Goal: Transaction & Acquisition: Book appointment/travel/reservation

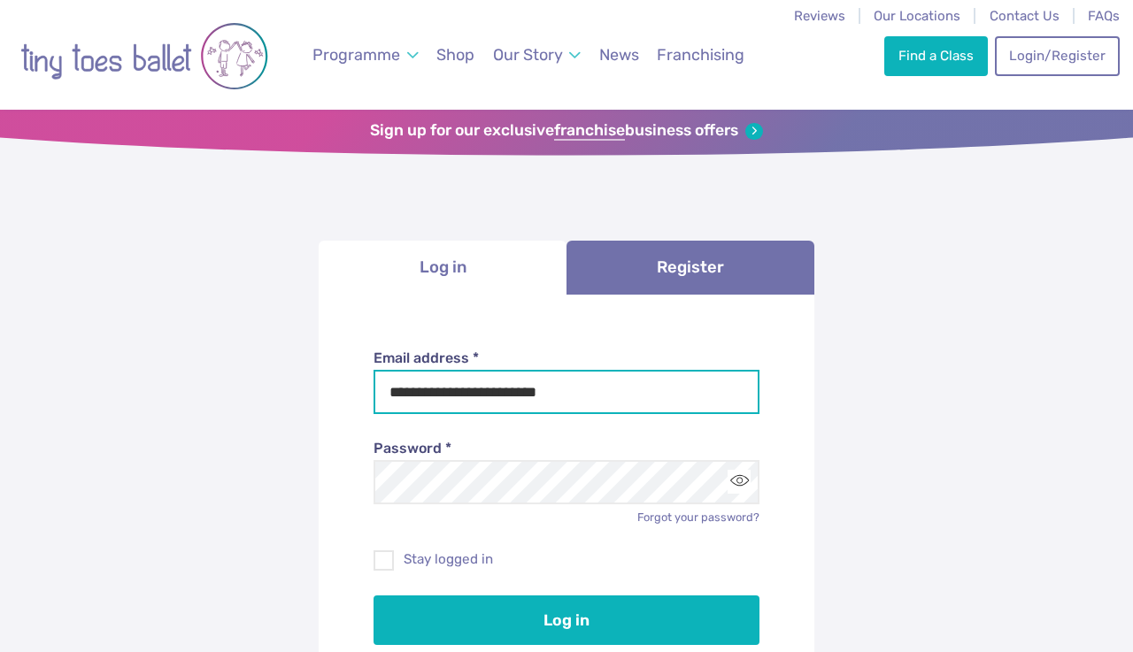
type input "**********"
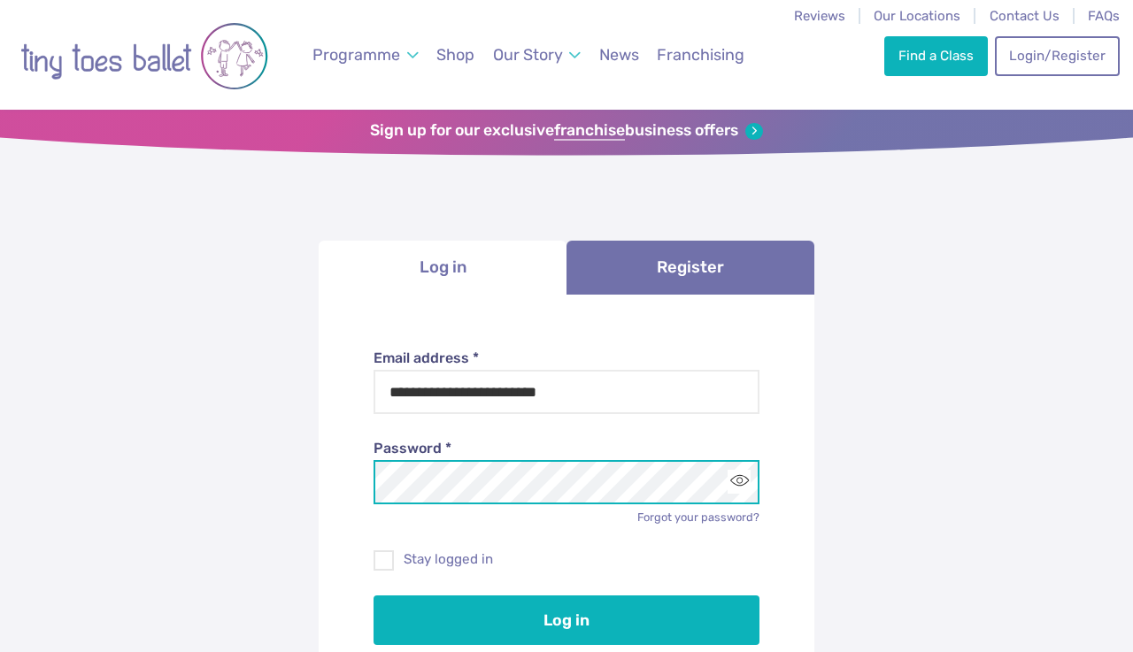
click at [566, 619] on button "Log in" at bounding box center [566, 621] width 387 height 50
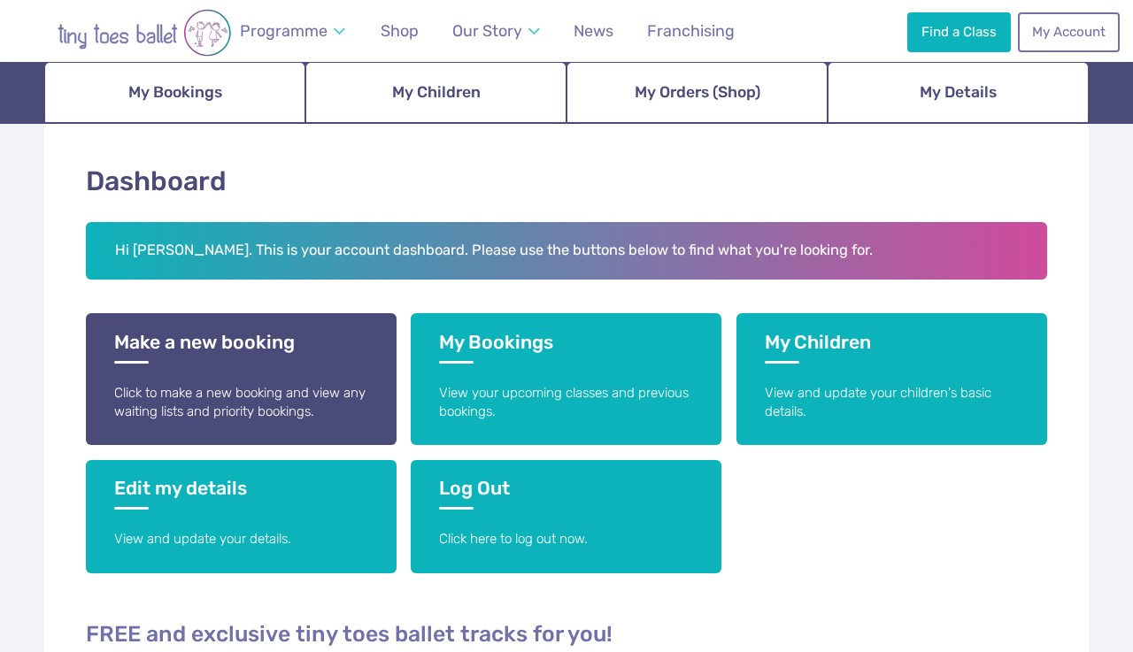
scroll to position [208, 0]
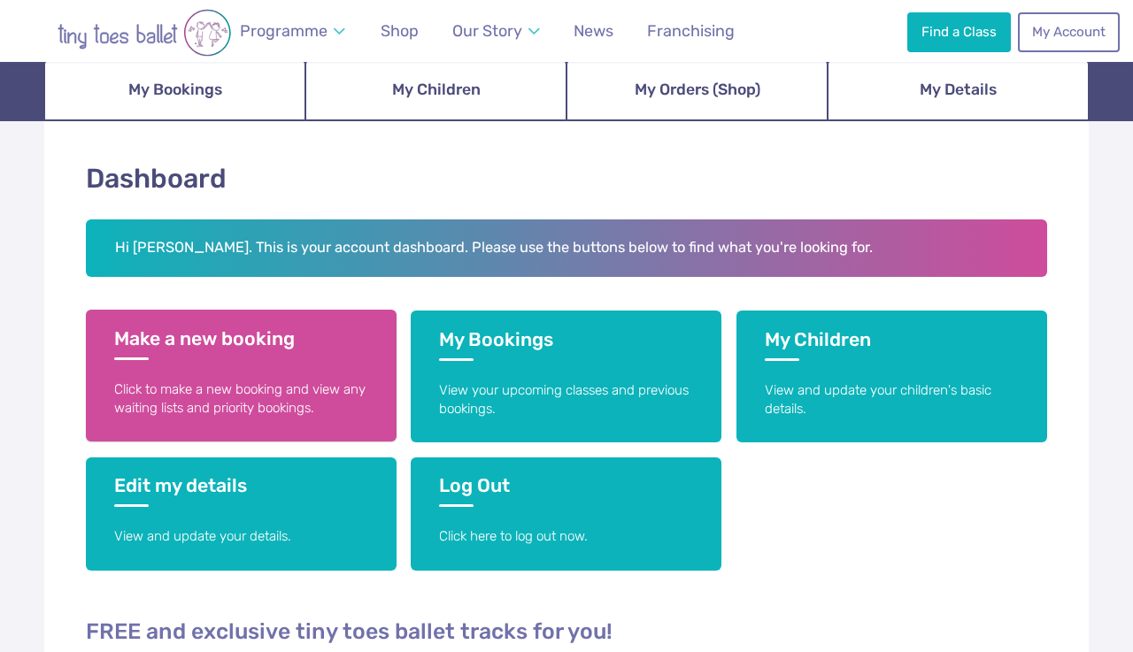
click at [163, 376] on link "Make a new booking Click to make a new booking and view any waiting lists and p…" at bounding box center [241, 376] width 311 height 132
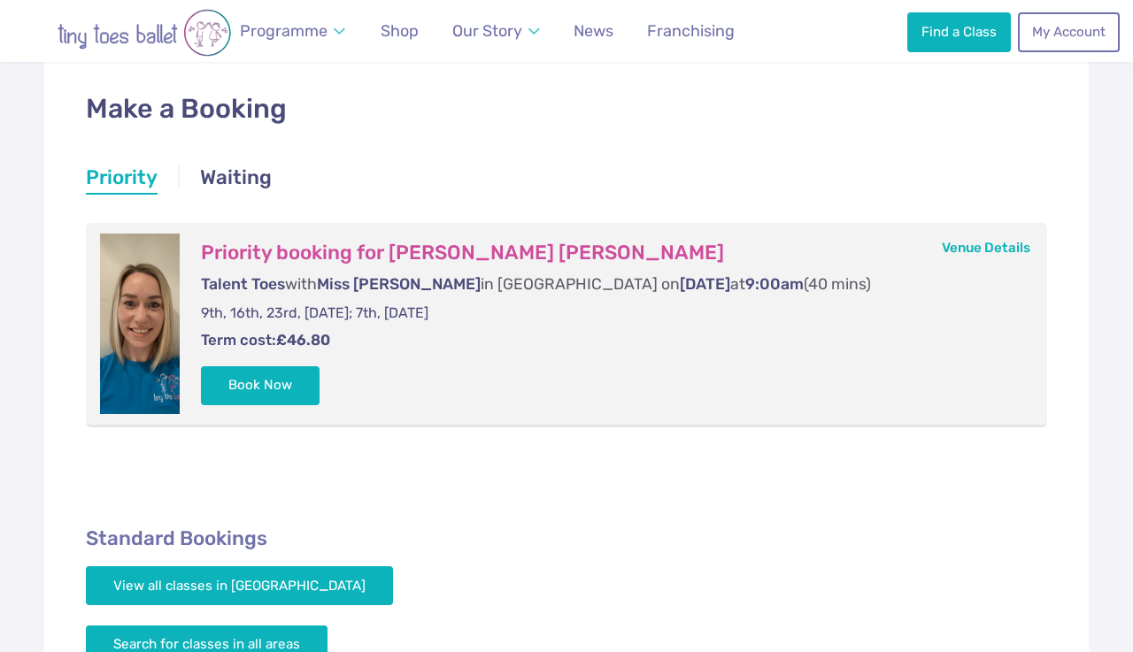
scroll to position [286, 0]
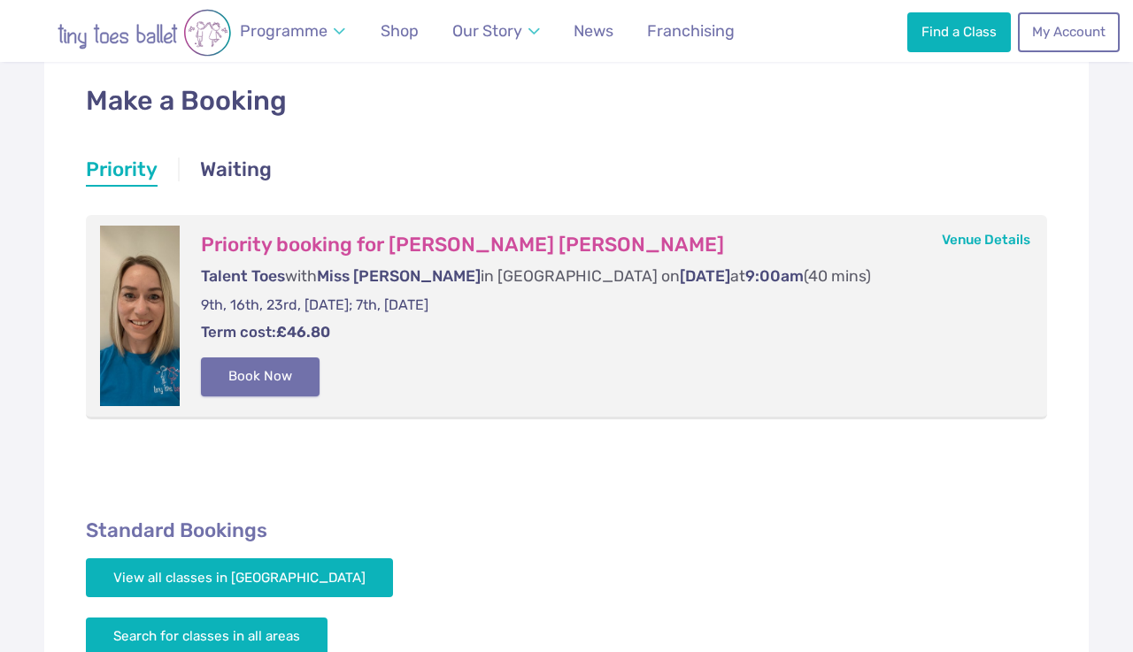
click at [237, 375] on button "Book Now" at bounding box center [260, 377] width 119 height 39
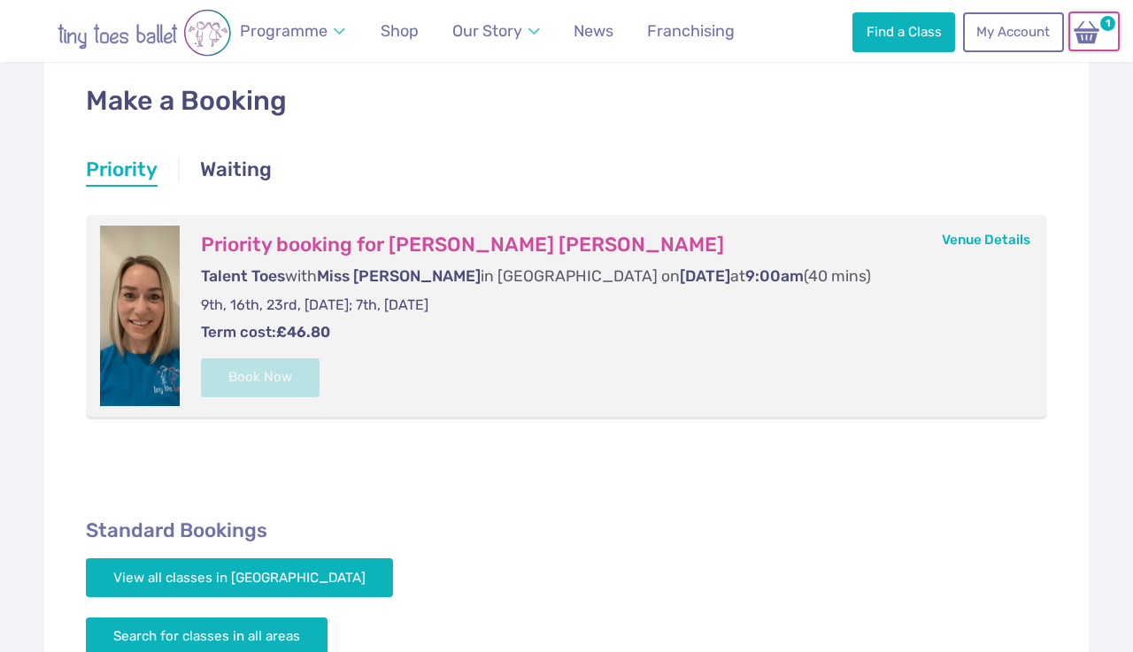
click at [1092, 41] on img at bounding box center [1087, 32] width 34 height 26
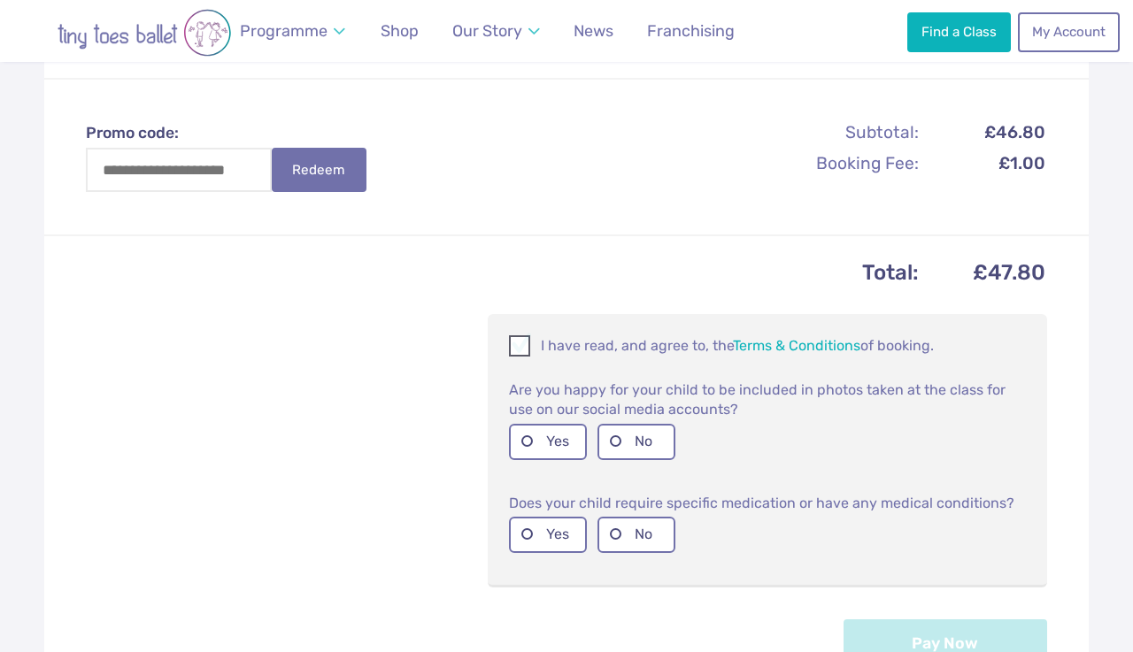
scroll to position [572, 0]
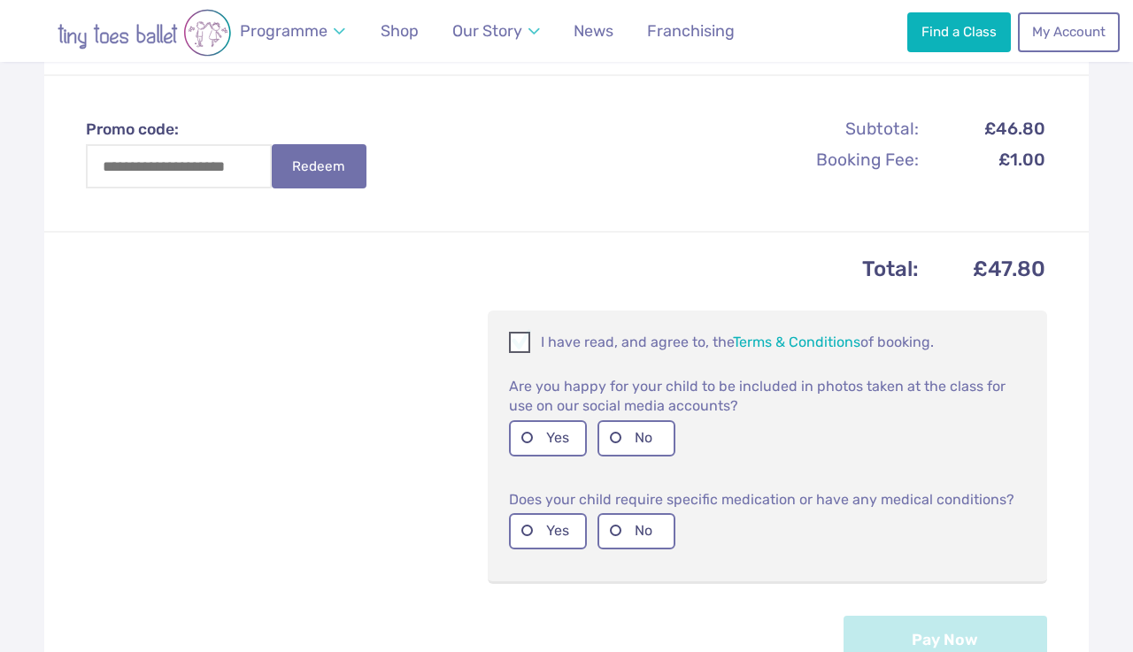
click at [519, 343] on span at bounding box center [520, 345] width 19 height 17
click at [616, 436] on label "No" at bounding box center [636, 438] width 78 height 36
click at [633, 527] on label "No" at bounding box center [636, 531] width 78 height 36
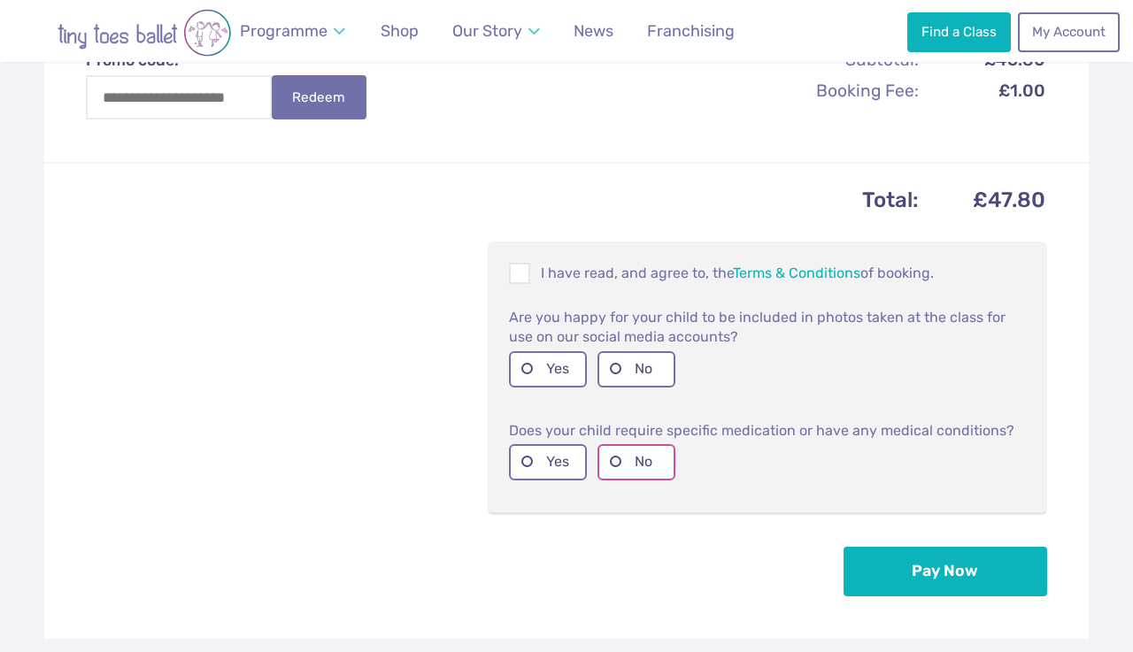
scroll to position [715, 0]
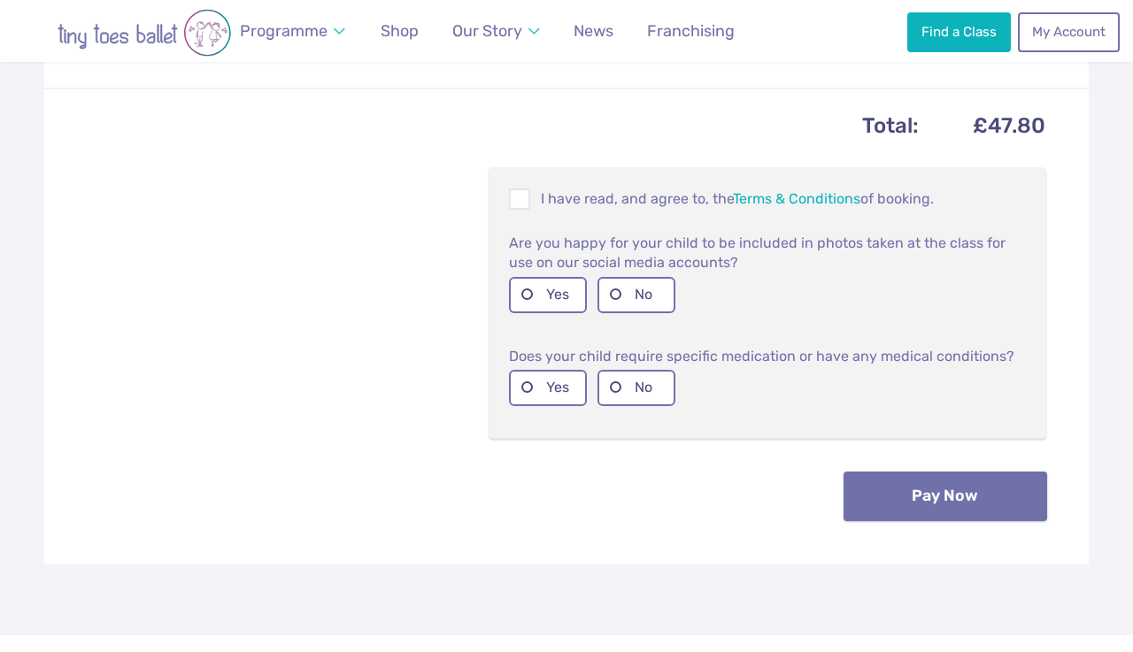
click at [955, 480] on button "Pay Now" at bounding box center [945, 497] width 204 height 50
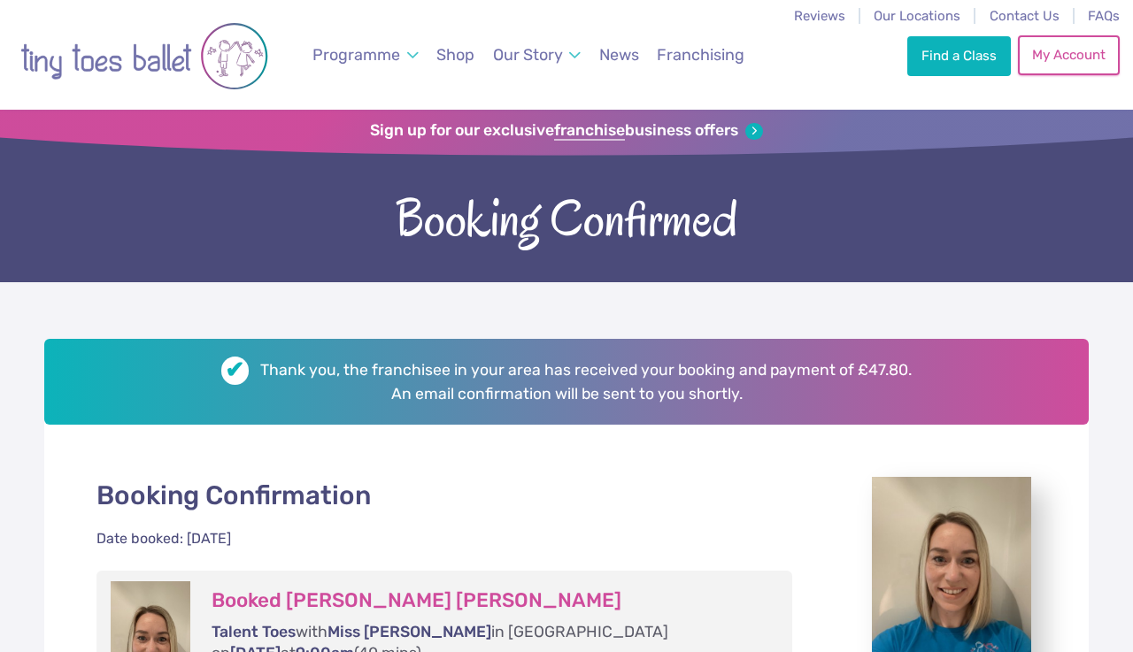
click at [1070, 49] on link "My Account" at bounding box center [1068, 54] width 101 height 39
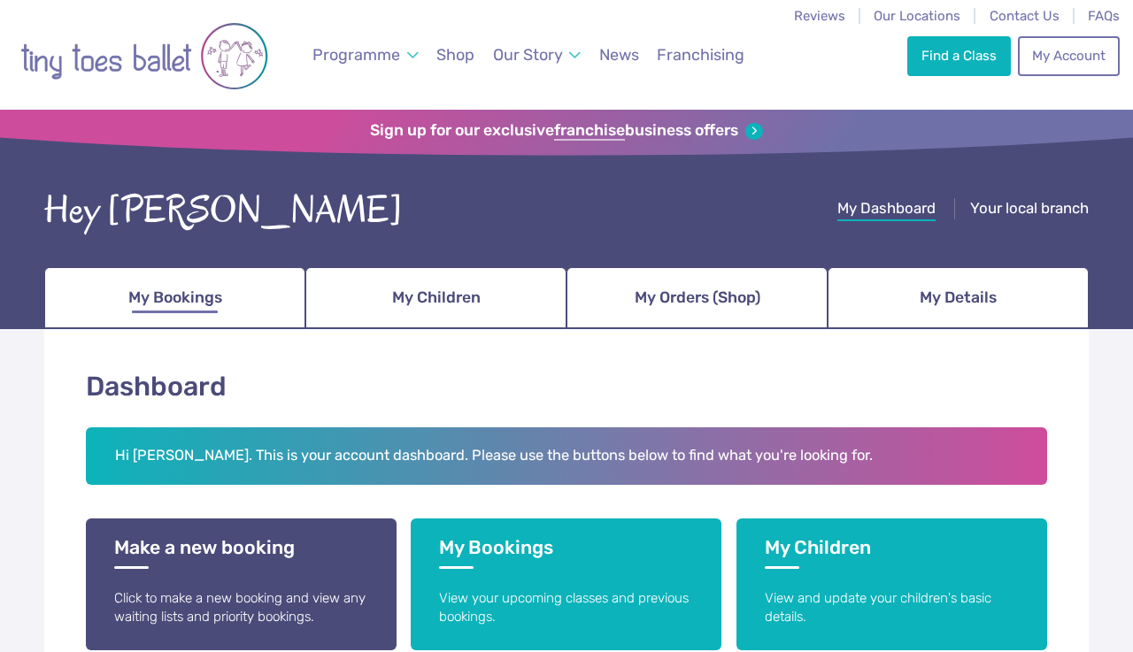
click at [222, 302] on span "My Bookings" at bounding box center [175, 297] width 94 height 31
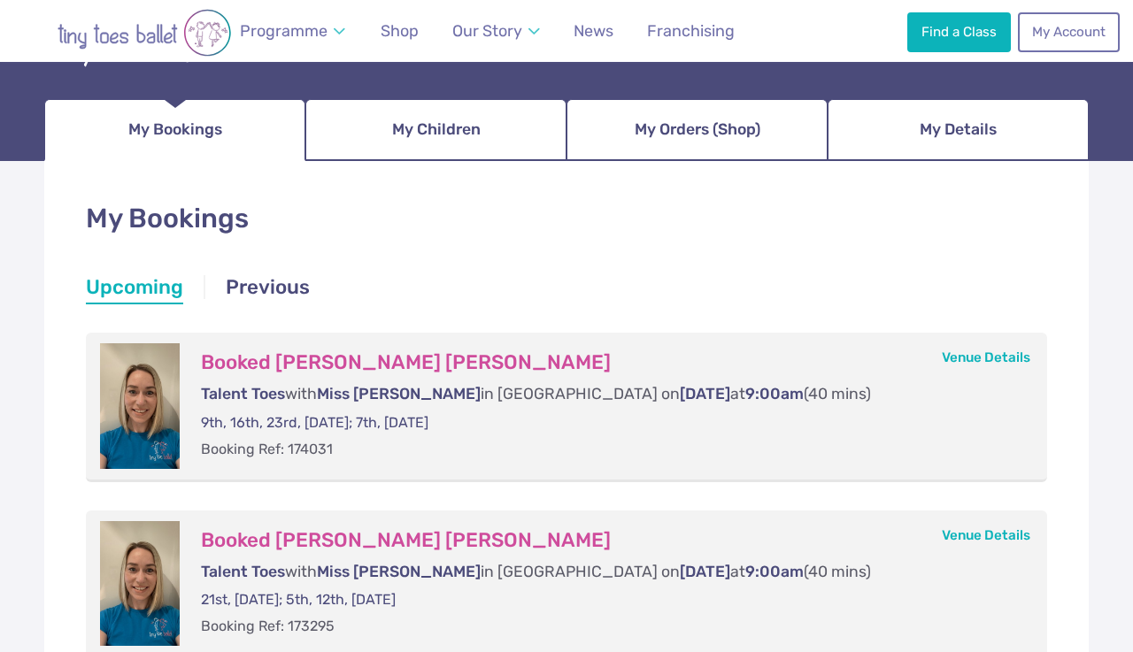
scroll to position [163, 0]
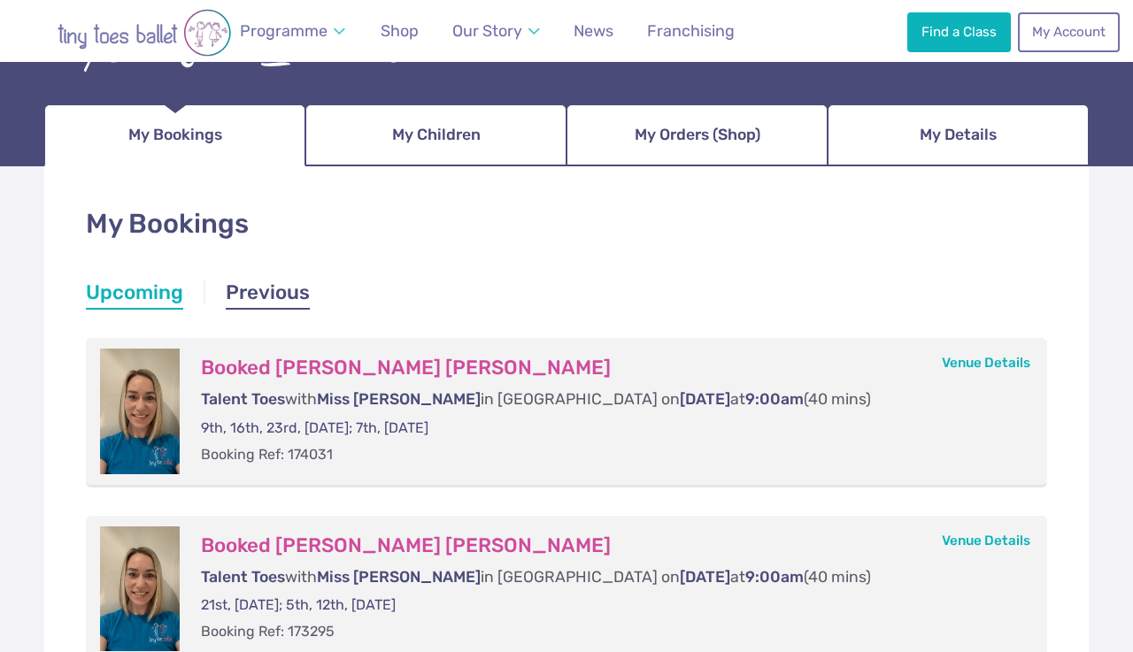
click at [269, 301] on link "Previous" at bounding box center [268, 295] width 84 height 32
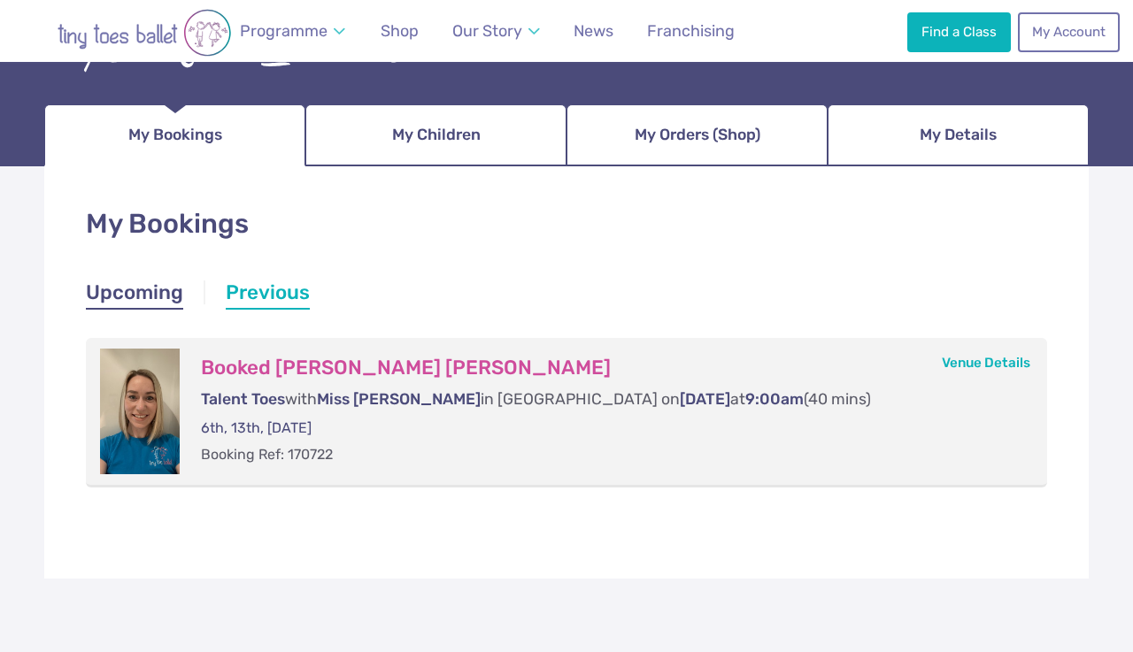
click at [174, 296] on link "Upcoming" at bounding box center [134, 295] width 97 height 32
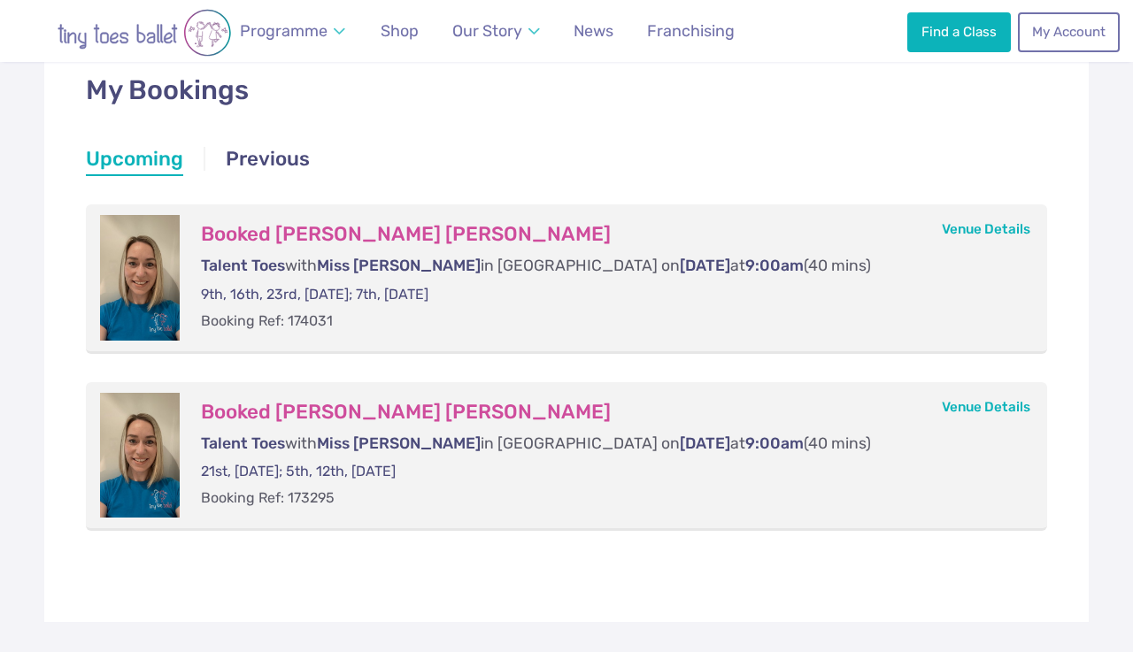
scroll to position [297, 0]
click at [965, 440] on p "Talent Toes with Miss Liz in Congleton on Sunday at 9:00am (40 mins)" at bounding box center [606, 443] width 811 height 22
click at [165, 471] on div at bounding box center [140, 454] width 80 height 125
click at [285, 158] on link "Previous" at bounding box center [268, 160] width 84 height 32
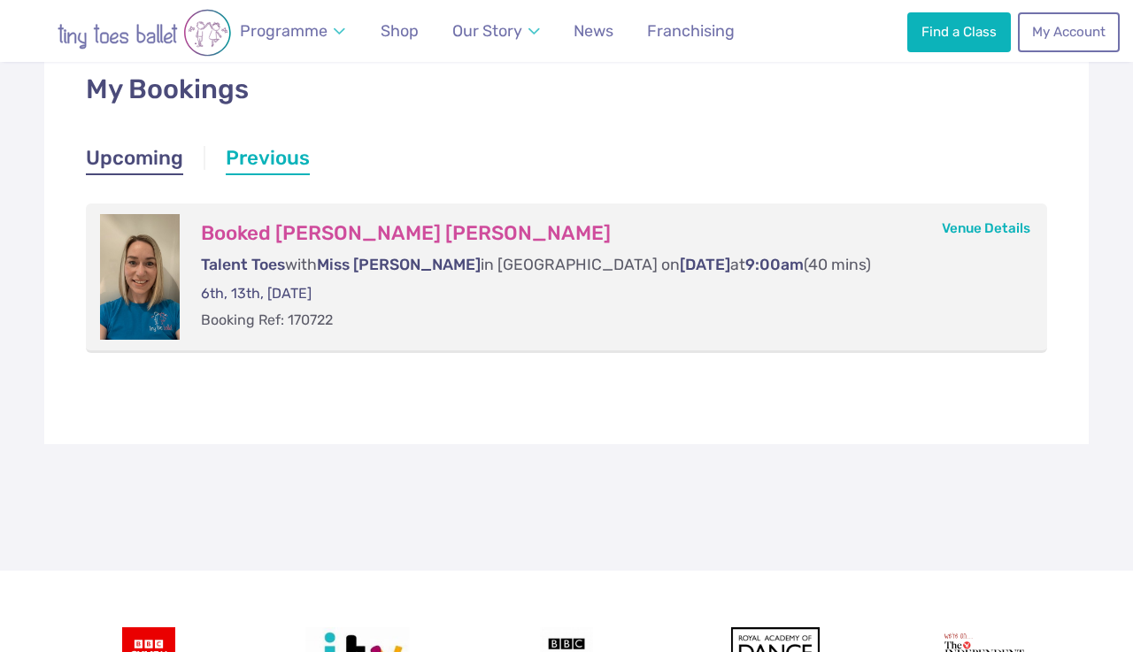
click at [150, 168] on link "Upcoming" at bounding box center [134, 160] width 97 height 32
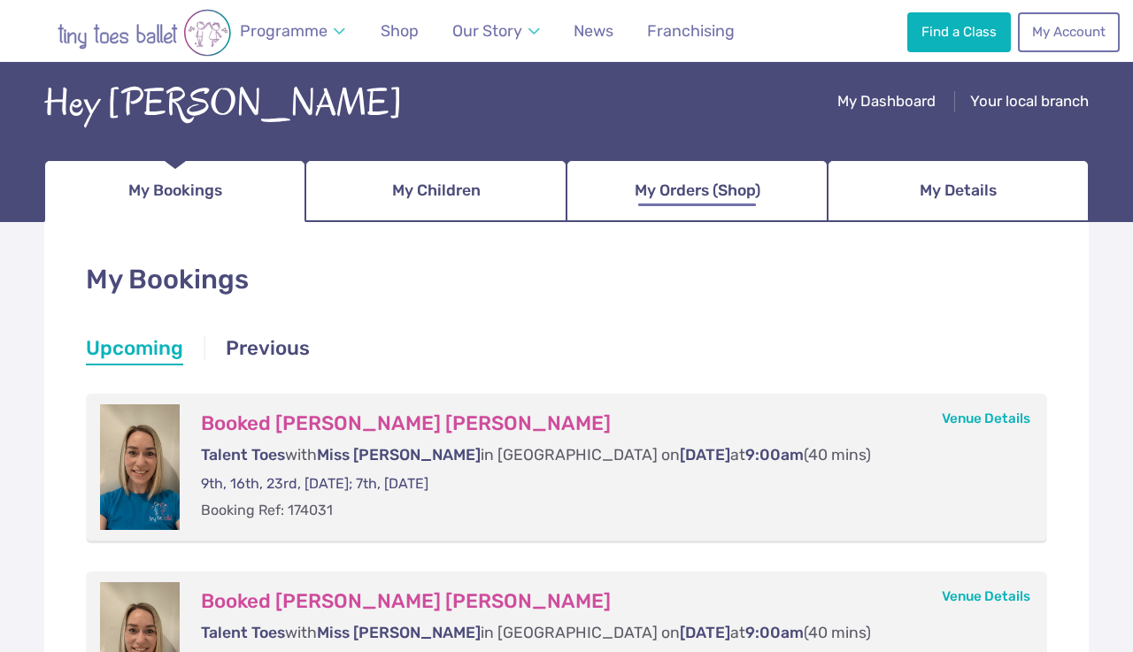
scroll to position [104, 0]
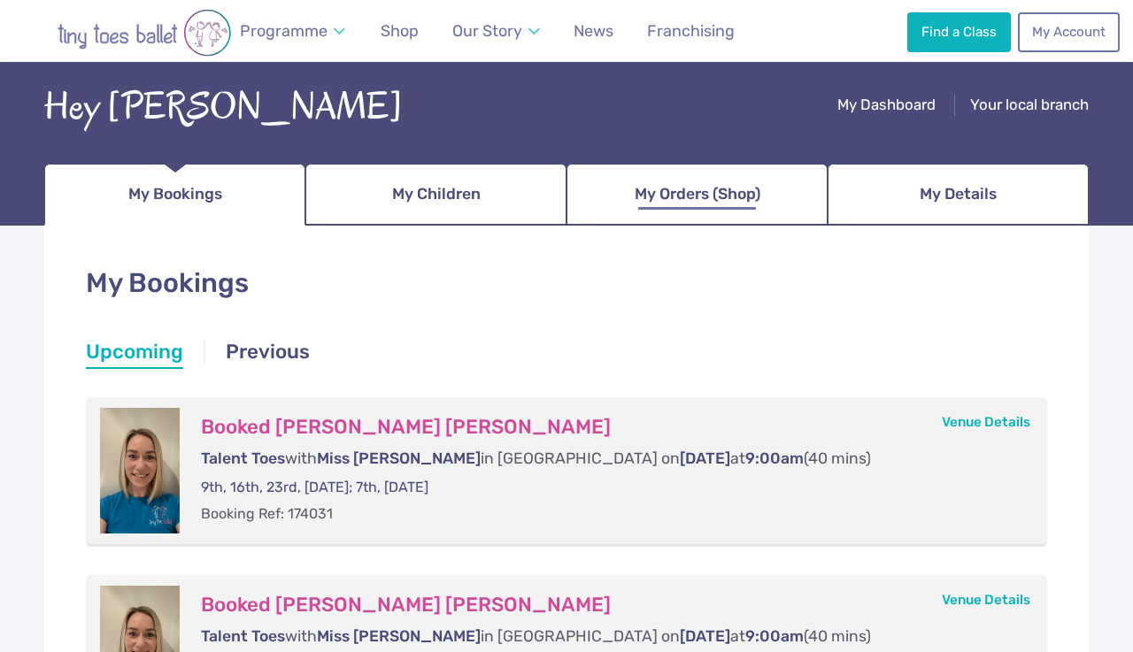
click at [743, 191] on span "My Orders (Shop)" at bounding box center [697, 194] width 126 height 31
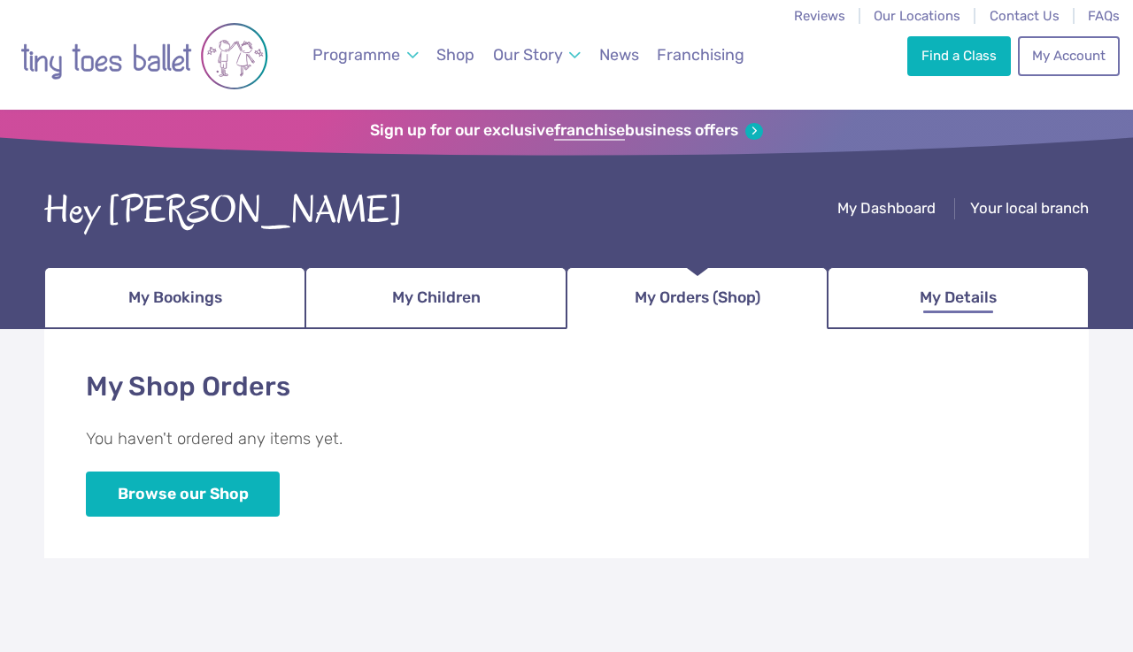
click at [924, 271] on link "My Details" at bounding box center [957, 298] width 261 height 62
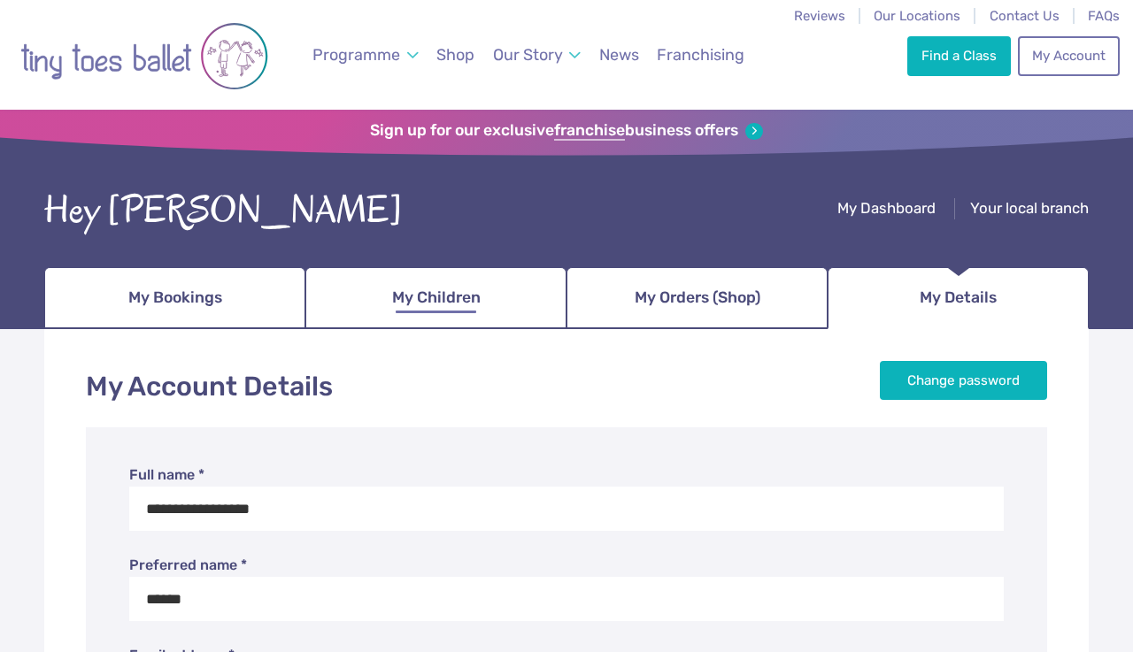
click at [419, 297] on span "My Children" at bounding box center [436, 297] width 88 height 31
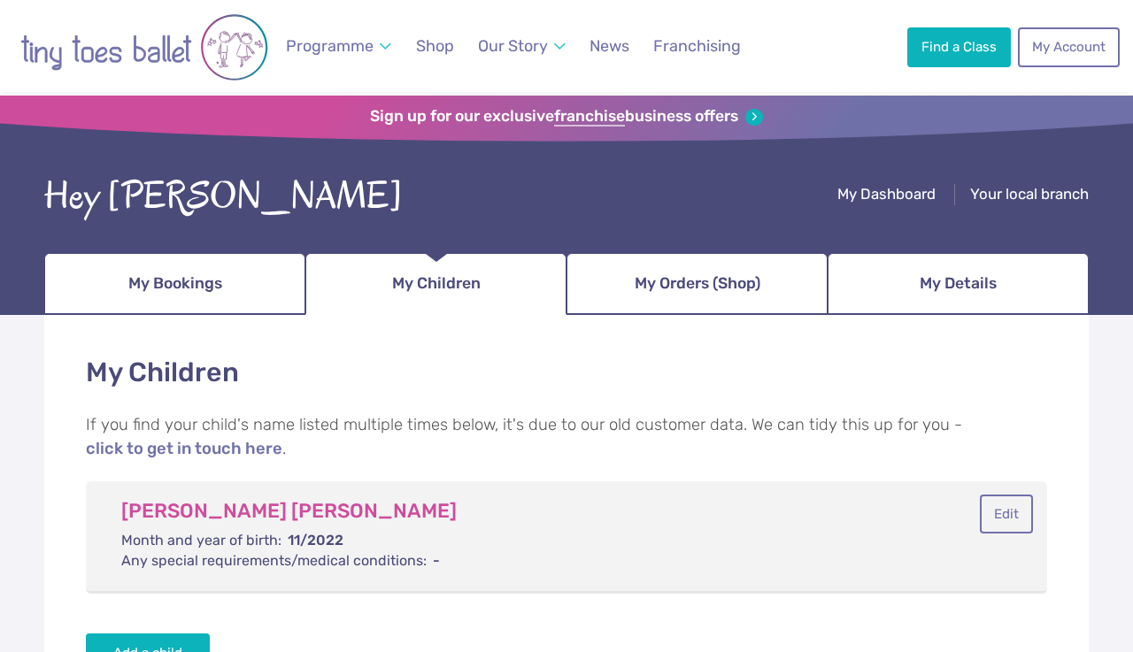
scroll to position [45, 0]
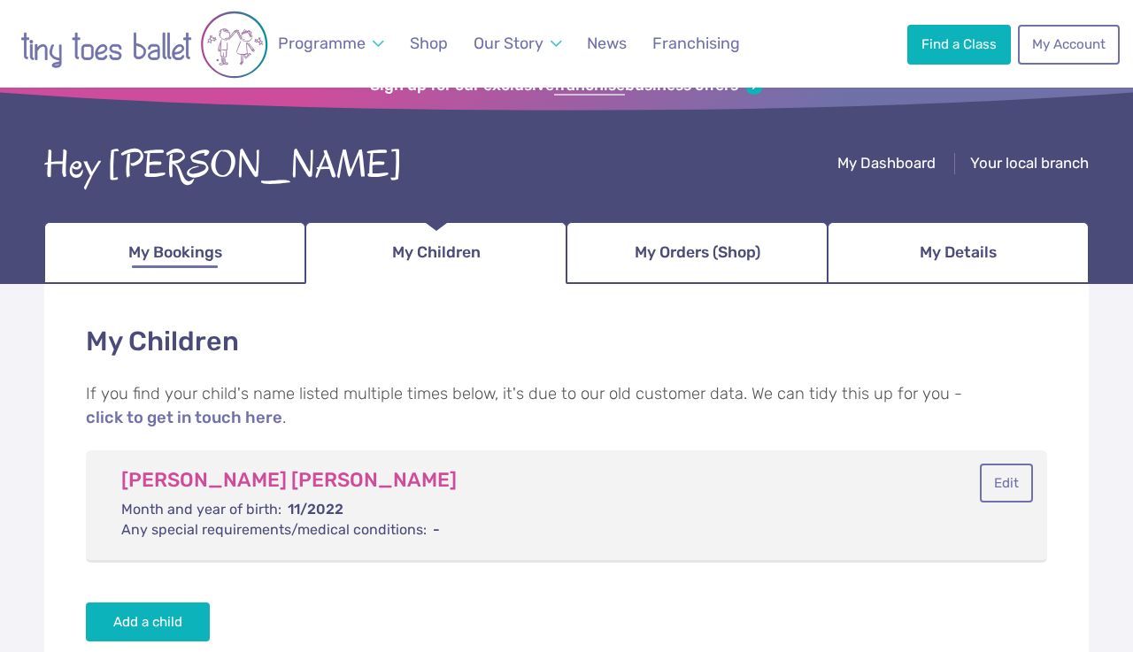
click at [184, 260] on span "My Bookings" at bounding box center [175, 252] width 94 height 31
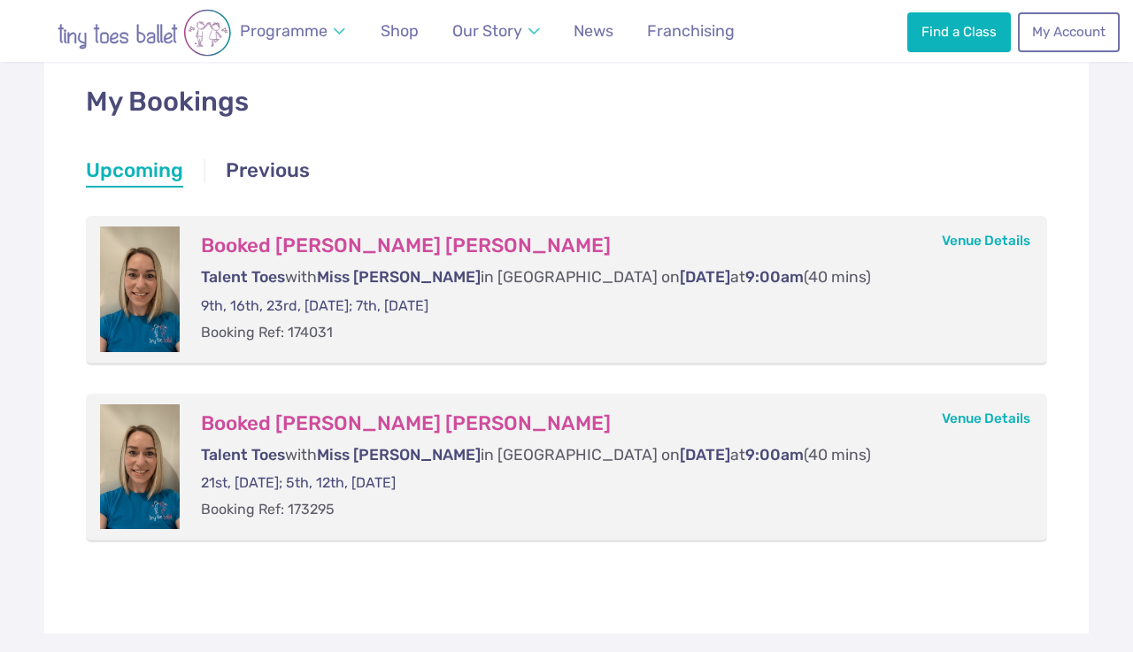
scroll to position [290, 0]
